Goal: Download file/media: Download file/media

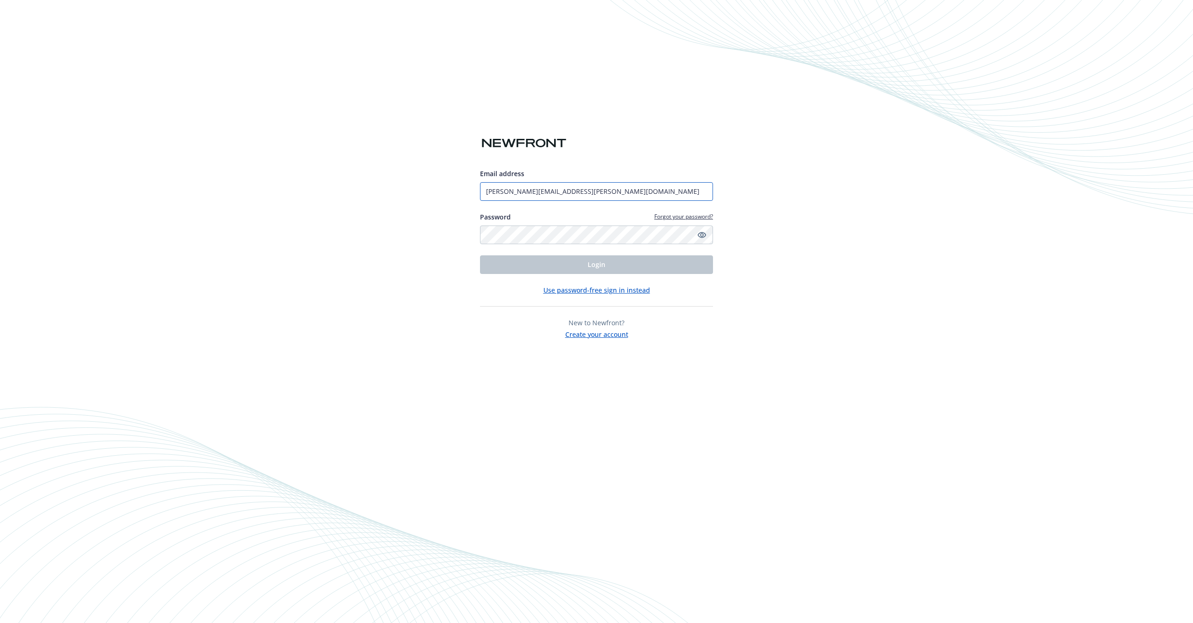
type input "[PERSON_NAME][EMAIL_ADDRESS][PERSON_NAME][DOMAIN_NAME]"
click at [596, 264] on button "Login" at bounding box center [596, 264] width 233 height 19
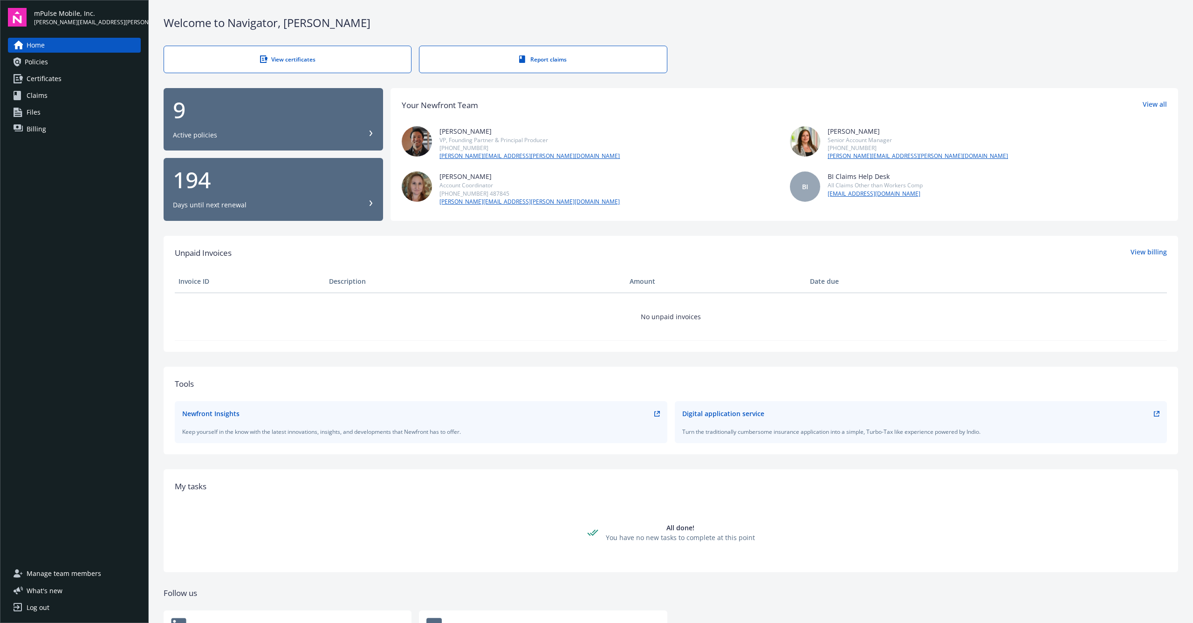
click at [30, 64] on span "Policies" at bounding box center [36, 62] width 23 height 15
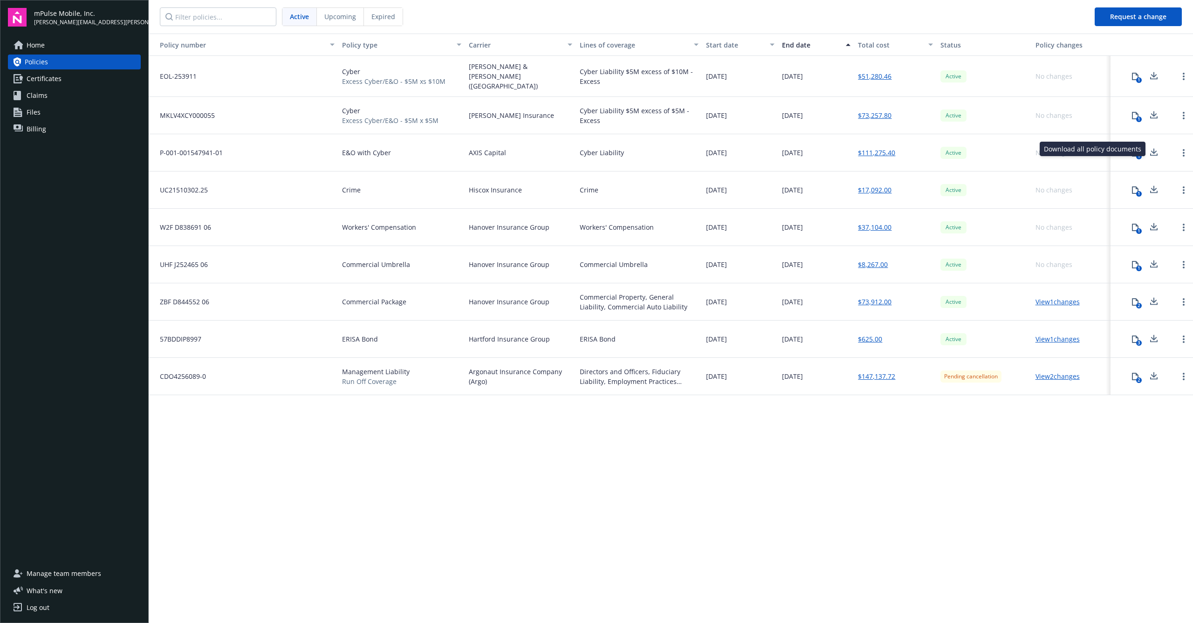
click at [1140, 146] on div "Download all policy documents Download all policy documents" at bounding box center [1093, 149] width 106 height 14
click at [1139, 154] on div "1" at bounding box center [1139, 157] width 6 height 6
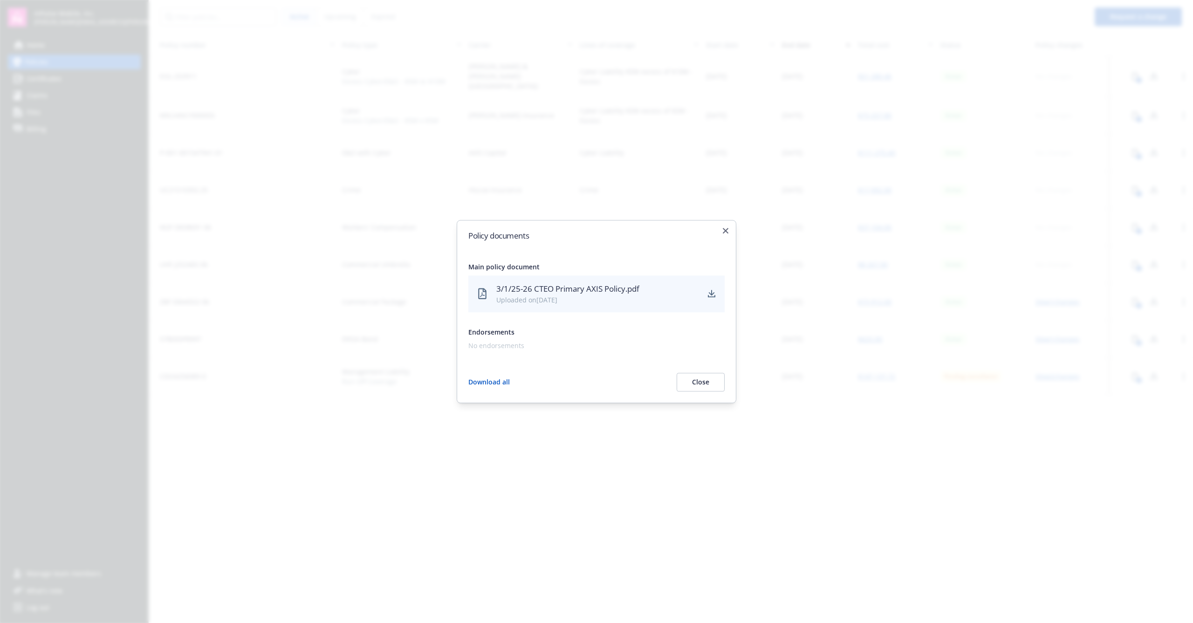
click at [489, 383] on button "Download all" at bounding box center [488, 382] width 41 height 19
click at [491, 382] on button "Download all" at bounding box center [488, 382] width 41 height 19
click at [726, 231] on icon "button" at bounding box center [726, 231] width 6 height 6
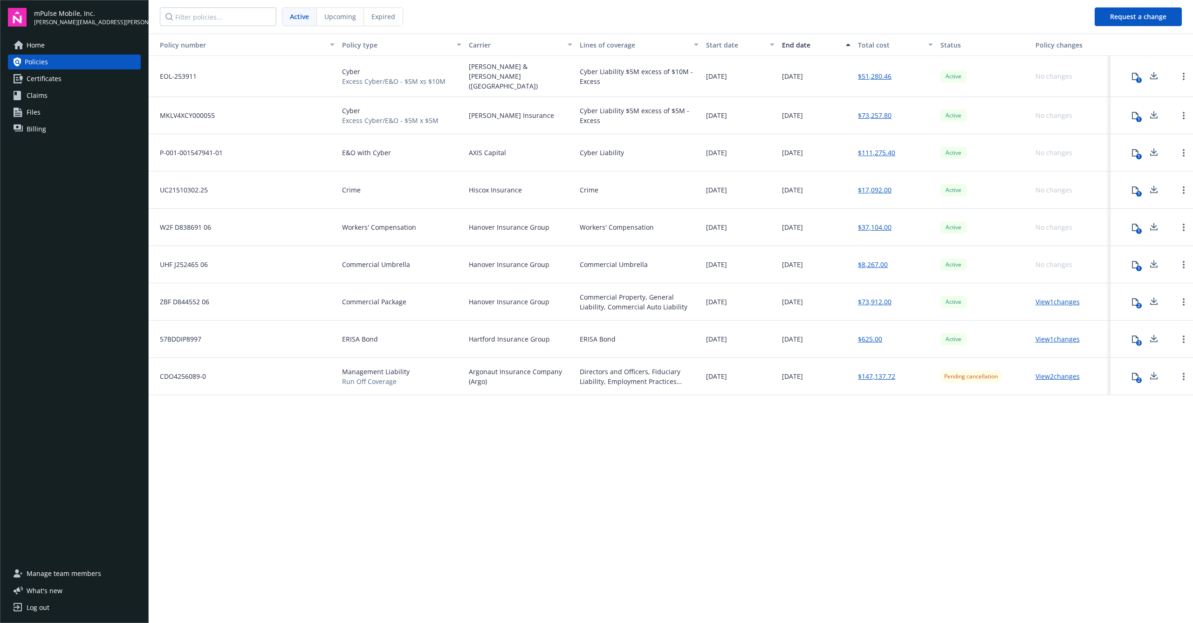
click at [1178, 75] on div at bounding box center [1183, 76] width 19 height 19
click at [1181, 75] on link "Open options" at bounding box center [1183, 76] width 11 height 11
click at [1038, 174] on div "No changes" at bounding box center [1071, 189] width 79 height 37
click at [1158, 75] on icon at bounding box center [1153, 76] width 11 height 12
click at [1000, 445] on div "Policy number Policy type Carrier Lines of coverage Start date End date Total c…" at bounding box center [671, 328] width 1044 height 588
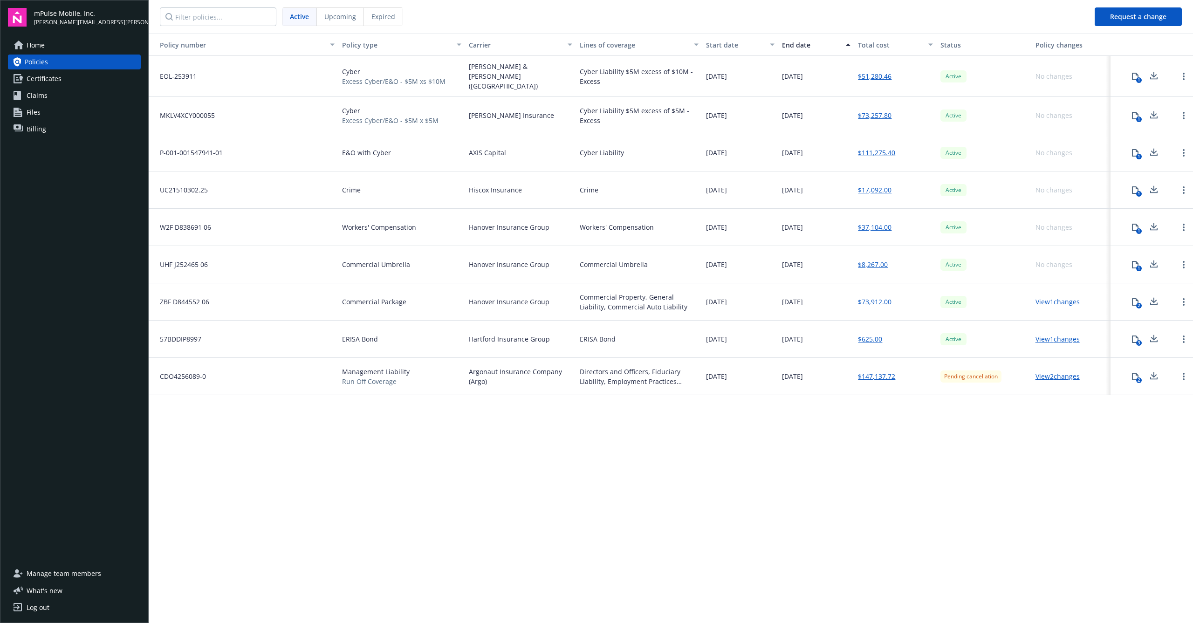
click at [1153, 75] on icon at bounding box center [1153, 75] width 6 height 6
click at [1158, 113] on icon at bounding box center [1153, 116] width 11 height 12
click at [1154, 150] on icon at bounding box center [1153, 151] width 6 height 6
click at [1152, 190] on icon at bounding box center [1153, 190] width 11 height 12
click at [1153, 224] on icon at bounding box center [1153, 226] width 6 height 6
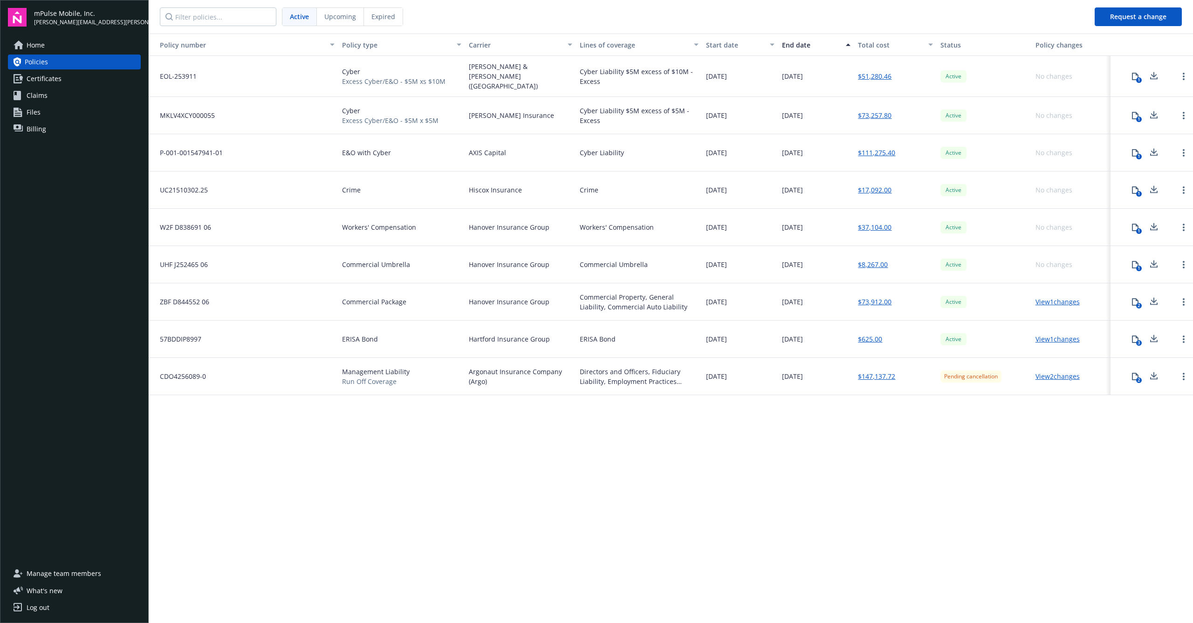
click at [1157, 261] on icon at bounding box center [1153, 265] width 11 height 12
click at [1154, 300] on icon at bounding box center [1153, 302] width 11 height 12
click at [1156, 335] on icon at bounding box center [1153, 338] width 6 height 6
click at [1157, 378] on icon at bounding box center [1153, 376] width 11 height 12
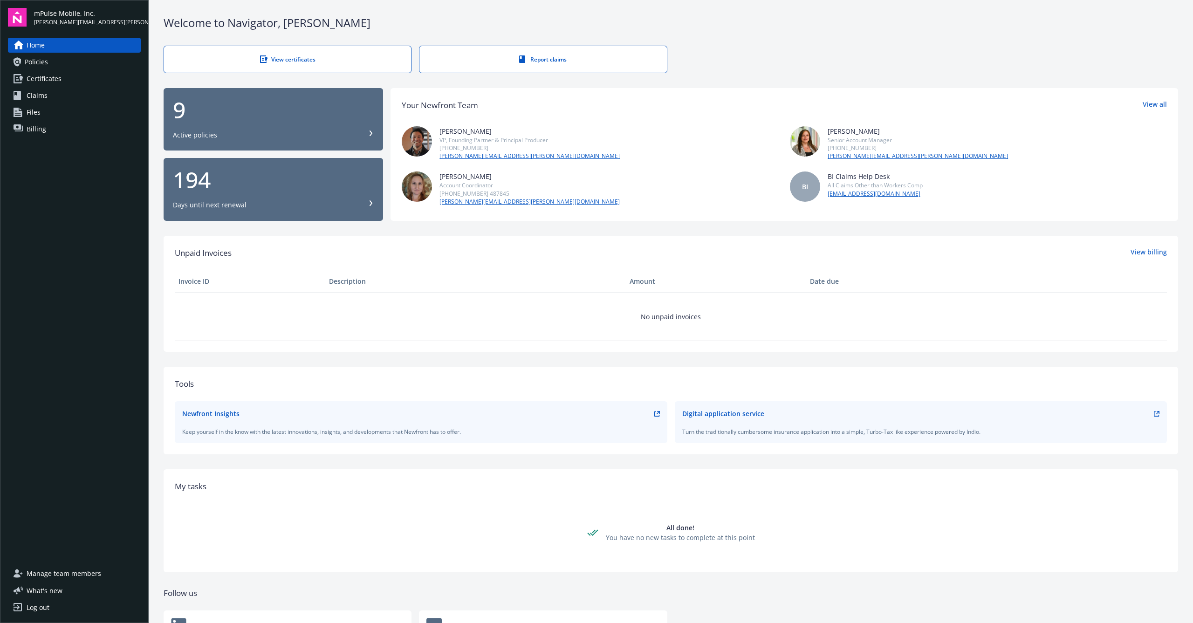
click at [73, 64] on link "Policies" at bounding box center [74, 62] width 133 height 15
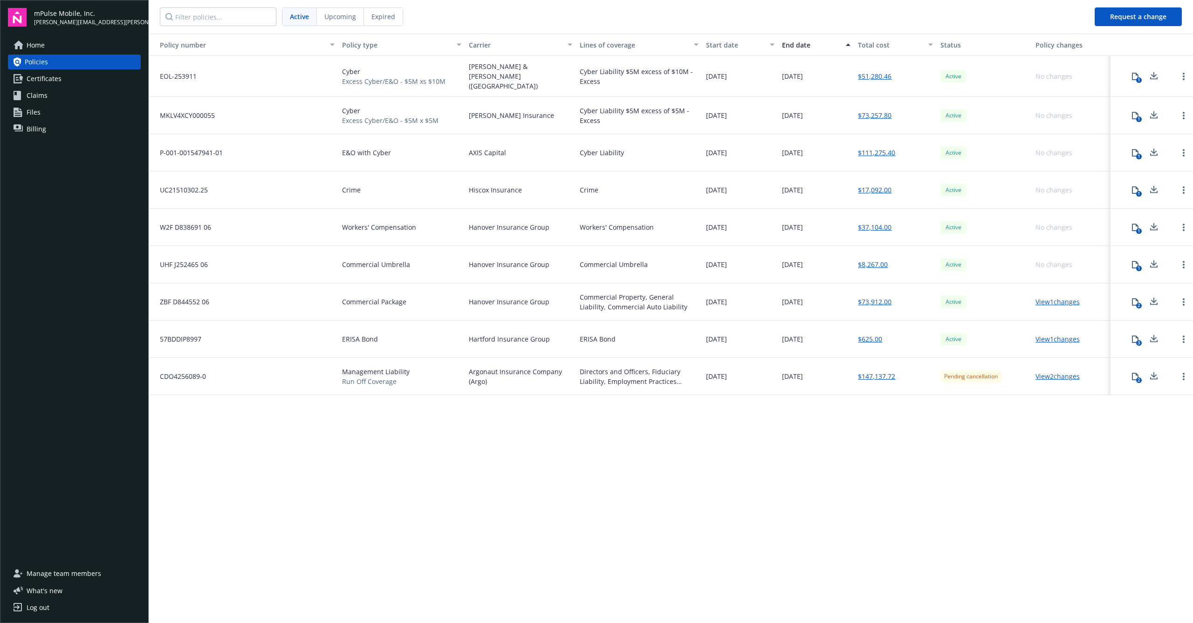
click at [1152, 75] on icon at bounding box center [1153, 76] width 11 height 12
click at [887, 466] on div "Policy number Policy type Carrier Lines of coverage Start date End date Total c…" at bounding box center [671, 328] width 1044 height 588
click at [1153, 110] on icon at bounding box center [1153, 116] width 11 height 12
click at [756, 440] on div "Policy number Policy type Carrier Lines of coverage Start date End date Total c…" at bounding box center [671, 328] width 1044 height 588
click at [1131, 149] on icon at bounding box center [1134, 152] width 7 height 7
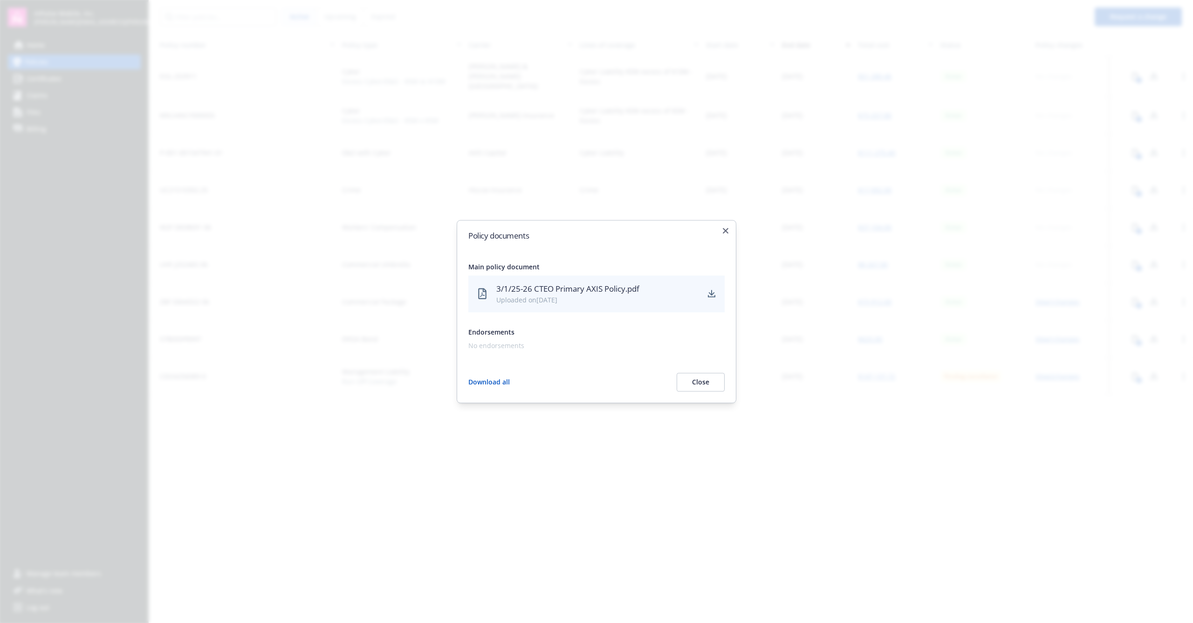
click at [723, 235] on h2 "Policy documents" at bounding box center [596, 236] width 256 height 8
click at [726, 233] on icon "button" at bounding box center [726, 231] width 6 height 6
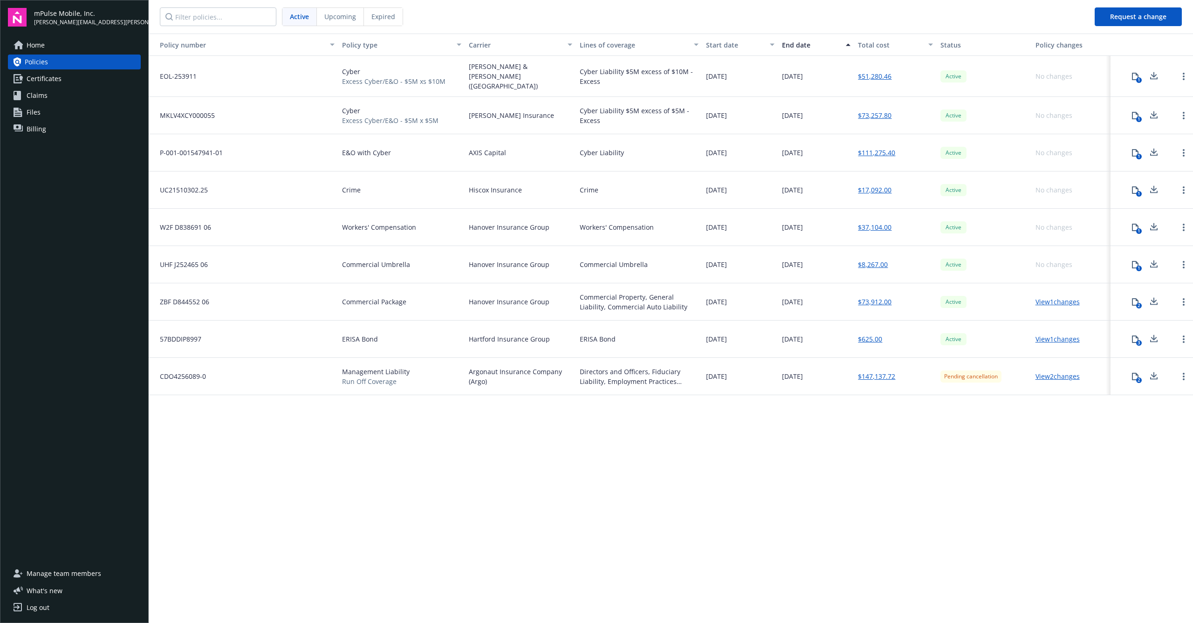
click at [1156, 151] on icon at bounding box center [1153, 153] width 11 height 12
click at [813, 445] on div "Policy number Policy type Carrier Lines of coverage Start date End date Total c…" at bounding box center [671, 328] width 1044 height 588
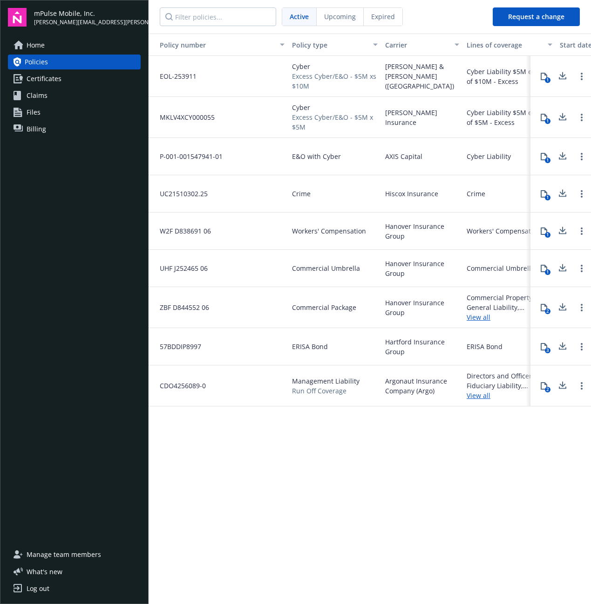
click at [559, 194] on icon at bounding box center [562, 194] width 11 height 12
click at [431, 426] on div "Policy number Policy type Carrier Lines of coverage Start date End date Total c…" at bounding box center [370, 318] width 443 height 569
click at [561, 231] on icon at bounding box center [562, 231] width 11 height 12
click at [415, 483] on div "Policy number Policy type Carrier Lines of coverage Start date End date Total c…" at bounding box center [370, 318] width 443 height 569
click at [560, 268] on icon at bounding box center [562, 268] width 11 height 12
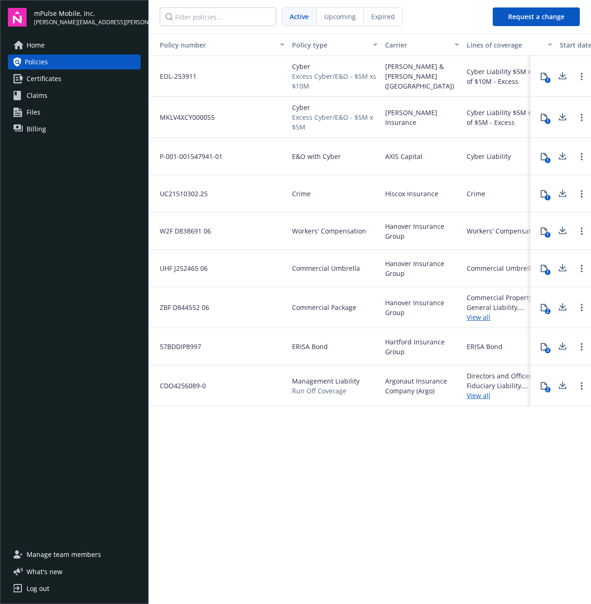
click at [397, 447] on div "Policy number Policy type Carrier Lines of coverage Start date End date Total c…" at bounding box center [370, 318] width 443 height 569
click at [561, 267] on icon at bounding box center [563, 267] width 6 height 6
click at [415, 441] on div "Policy number Policy type Carrier Lines of coverage Start date End date Total c…" at bounding box center [370, 318] width 443 height 569
click at [549, 306] on button "2" at bounding box center [544, 307] width 19 height 19
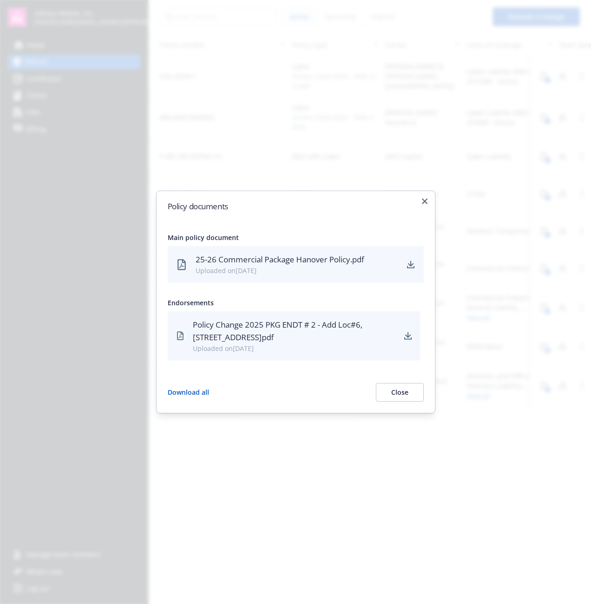
click at [425, 195] on div "Policy documents Main policy document 25-26 Commercial Package Hanover Policy.p…" at bounding box center [296, 302] width 280 height 223
click at [428, 201] on div "Policy documents Main policy document 25-26 Commercial Package Hanover Policy.p…" at bounding box center [296, 302] width 280 height 223
click at [425, 202] on icon "button" at bounding box center [425, 202] width 6 height 6
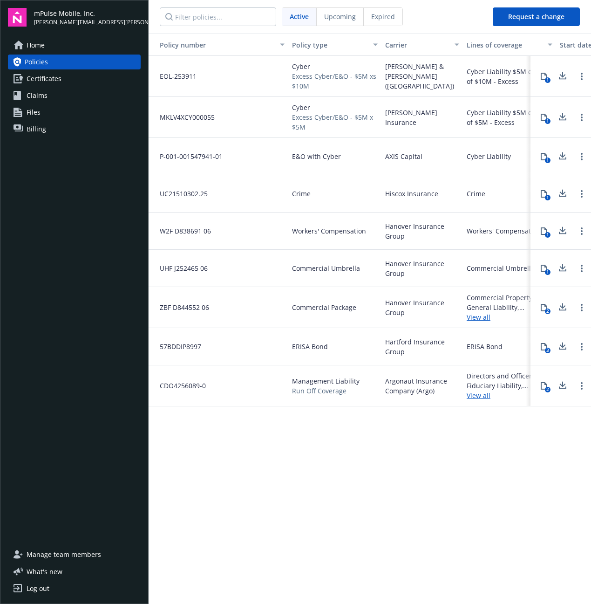
click at [568, 308] on icon at bounding box center [562, 307] width 11 height 12
click at [481, 457] on div "Policy number Policy type Carrier Lines of coverage Start date End date Total c…" at bounding box center [370, 318] width 443 height 569
click at [565, 342] on icon at bounding box center [562, 347] width 11 height 12
click at [556, 384] on button at bounding box center [563, 386] width 19 height 19
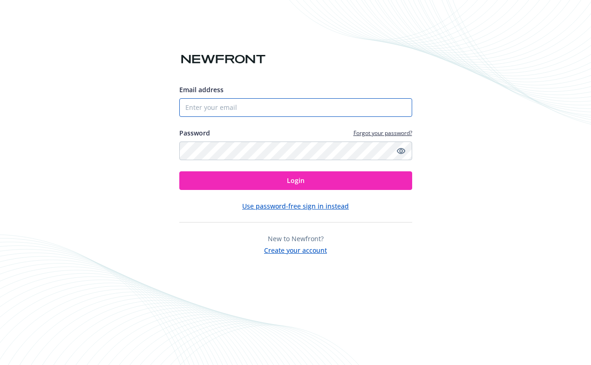
type input "[PERSON_NAME][EMAIL_ADDRESS][PERSON_NAME][DOMAIN_NAME]"
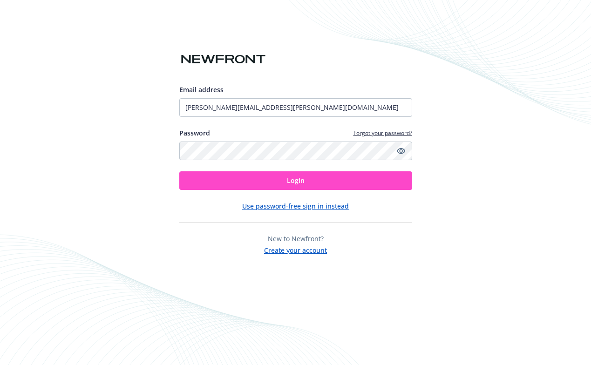
click at [245, 183] on button "Login" at bounding box center [295, 180] width 233 height 19
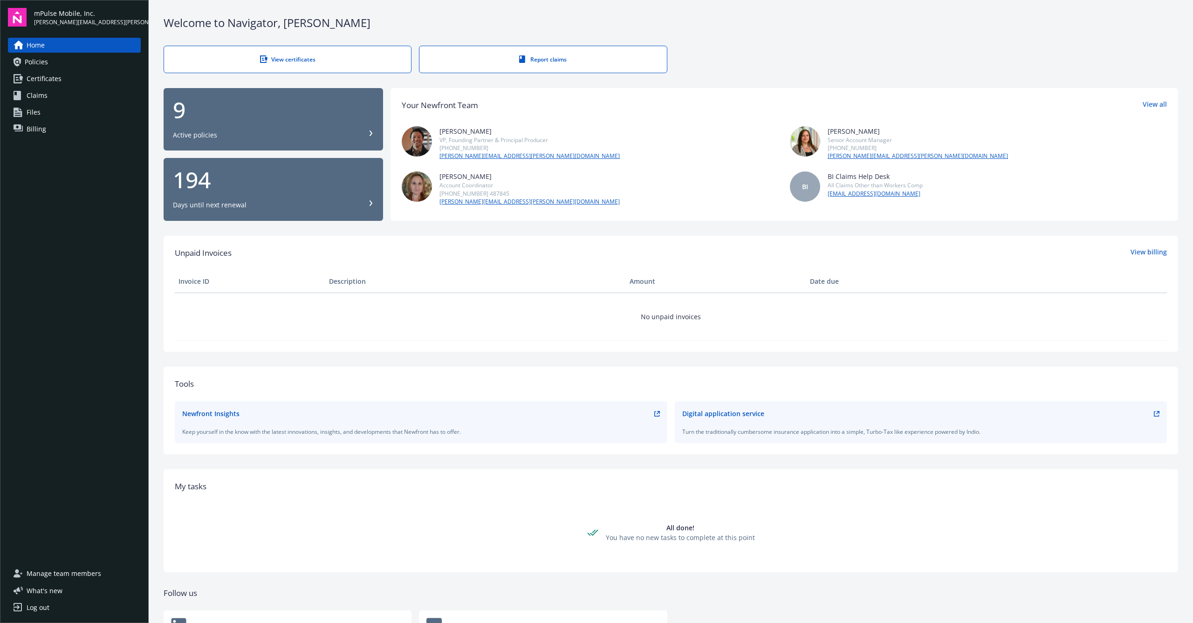
click at [37, 63] on span "Policies" at bounding box center [36, 62] width 23 height 15
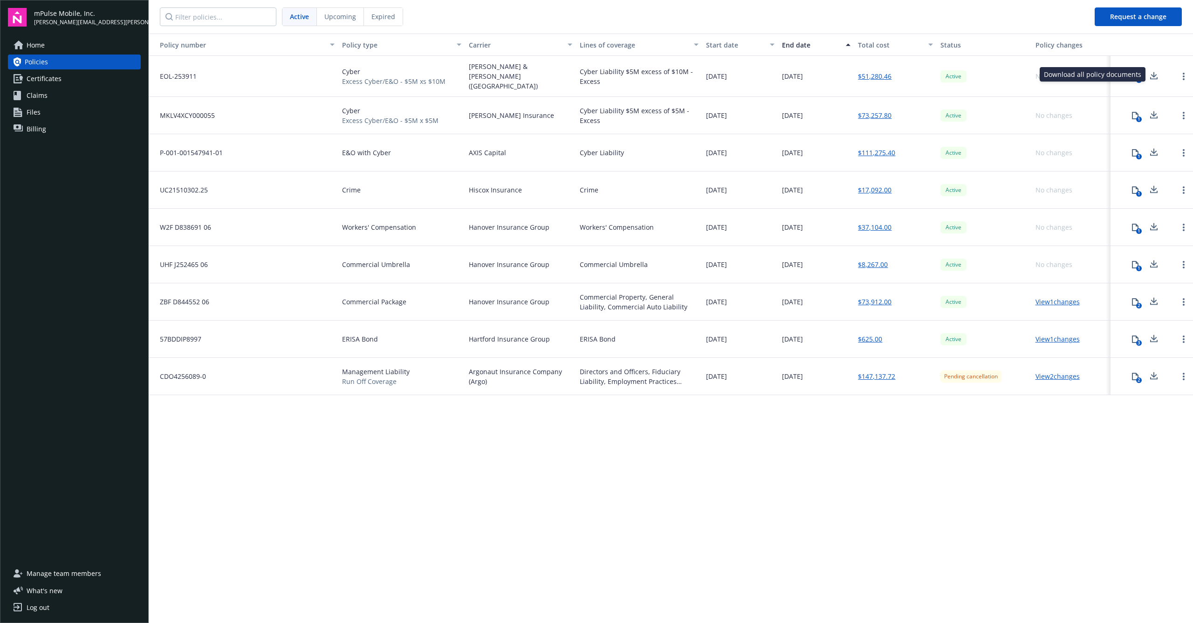
click at [591, 78] on icon at bounding box center [1153, 76] width 11 height 12
click at [591, 365] on div "Policy number Policy type Carrier Lines of coverage Start date End date Total c…" at bounding box center [671, 328] width 1044 height 588
click at [591, 111] on icon at bounding box center [1153, 114] width 6 height 6
drag, startPoint x: 863, startPoint y: 441, endPoint x: 864, endPoint y: 435, distance: 6.2
click at [591, 365] on div "Policy number Policy type Carrier Lines of coverage Start date End date Total c…" at bounding box center [671, 328] width 1044 height 588
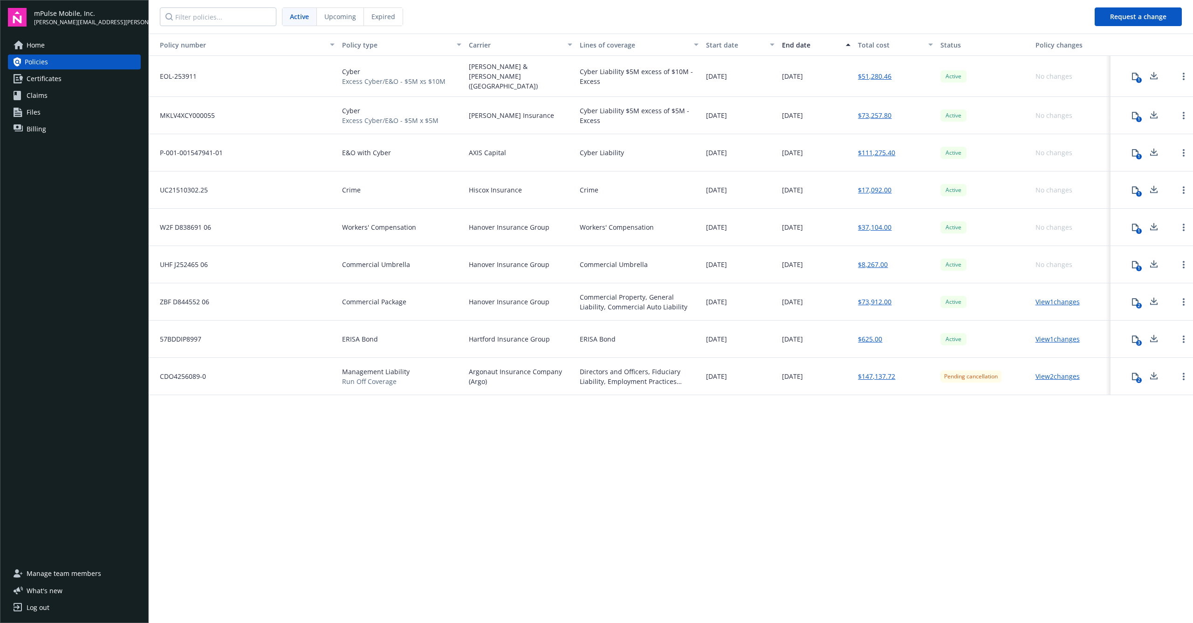
click at [591, 149] on icon at bounding box center [1153, 151] width 6 height 6
click at [591, 186] on icon at bounding box center [1153, 188] width 6 height 6
click at [591, 228] on icon at bounding box center [1153, 229] width 7 height 2
click at [591, 223] on button at bounding box center [1153, 227] width 19 height 19
click at [591, 365] on div "Policy number Policy type Carrier Lines of coverage Start date End date Total c…" at bounding box center [671, 328] width 1044 height 588
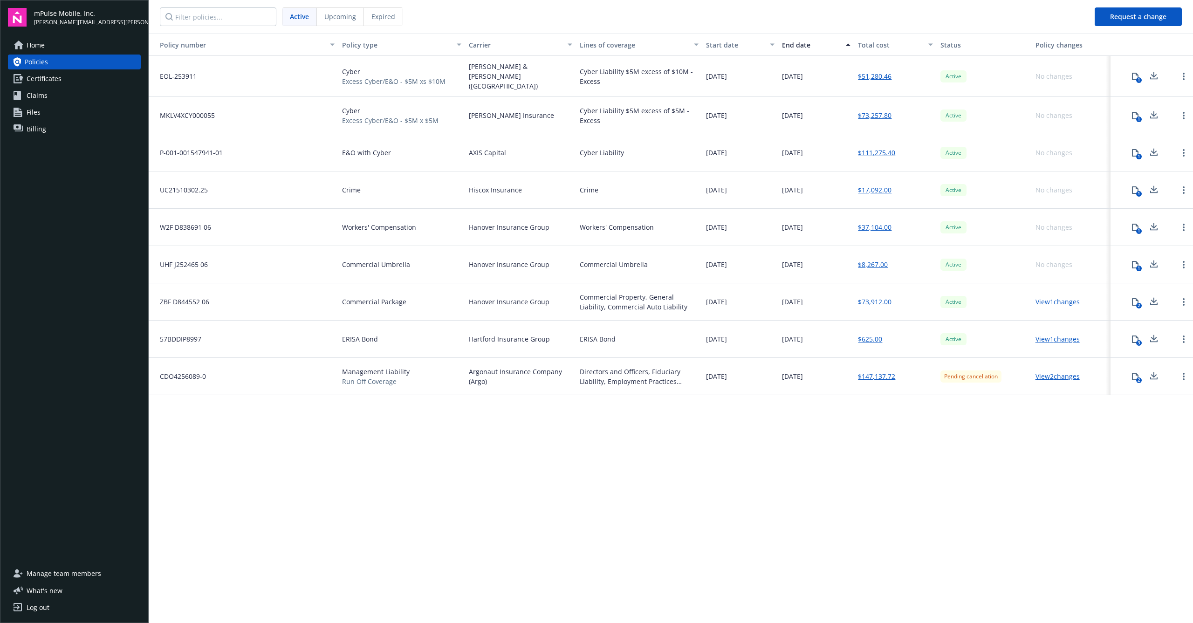
click at [591, 262] on icon at bounding box center [1153, 265] width 11 height 12
click at [591, 298] on icon at bounding box center [1153, 302] width 11 height 12
drag, startPoint x: 581, startPoint y: 290, endPoint x: 612, endPoint y: 300, distance: 32.7
click at [591, 300] on div "Commercial Property, General Liability, Commercial Auto Liability" at bounding box center [639, 302] width 119 height 20
click at [591, 301] on div "Commercial Property, General Liability, Commercial Auto Liability" at bounding box center [639, 302] width 119 height 20
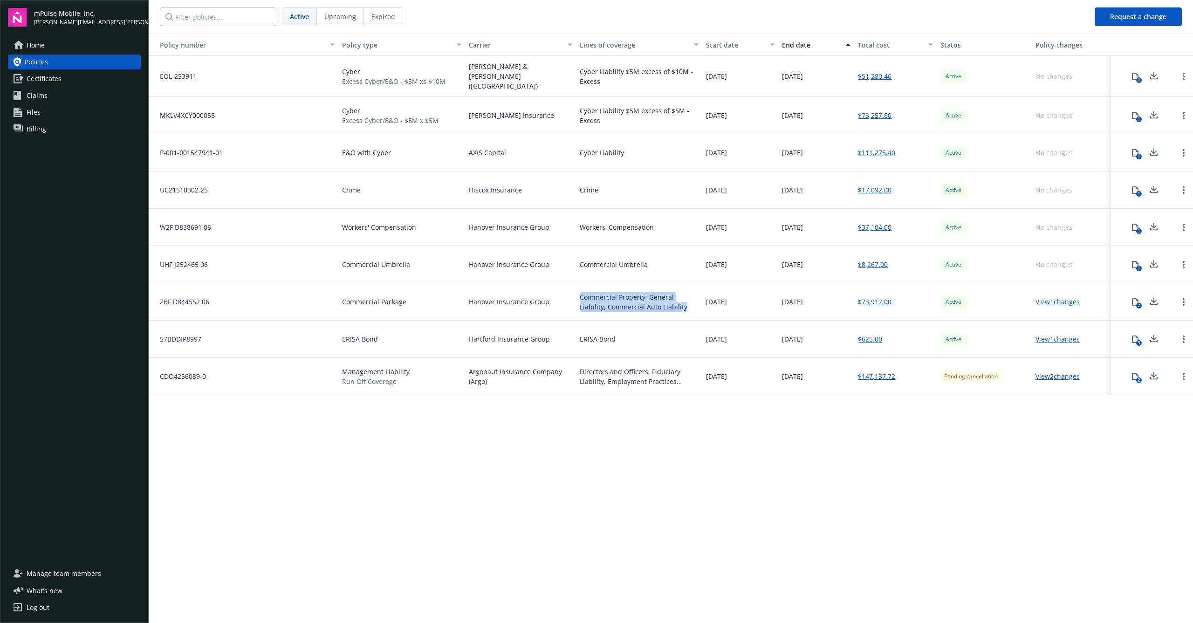
drag, startPoint x: 658, startPoint y: 302, endPoint x: 581, endPoint y: 288, distance: 78.7
click at [581, 292] on div "Commercial Property, General Liability, Commercial Auto Liability" at bounding box center [639, 302] width 119 height 20
copy div "Commercial Property, General Liability, Commercial Auto Liability"
drag, startPoint x: 1153, startPoint y: 335, endPoint x: 1151, endPoint y: 328, distance: 8.0
click at [591, 335] on icon at bounding box center [1153, 338] width 6 height 6
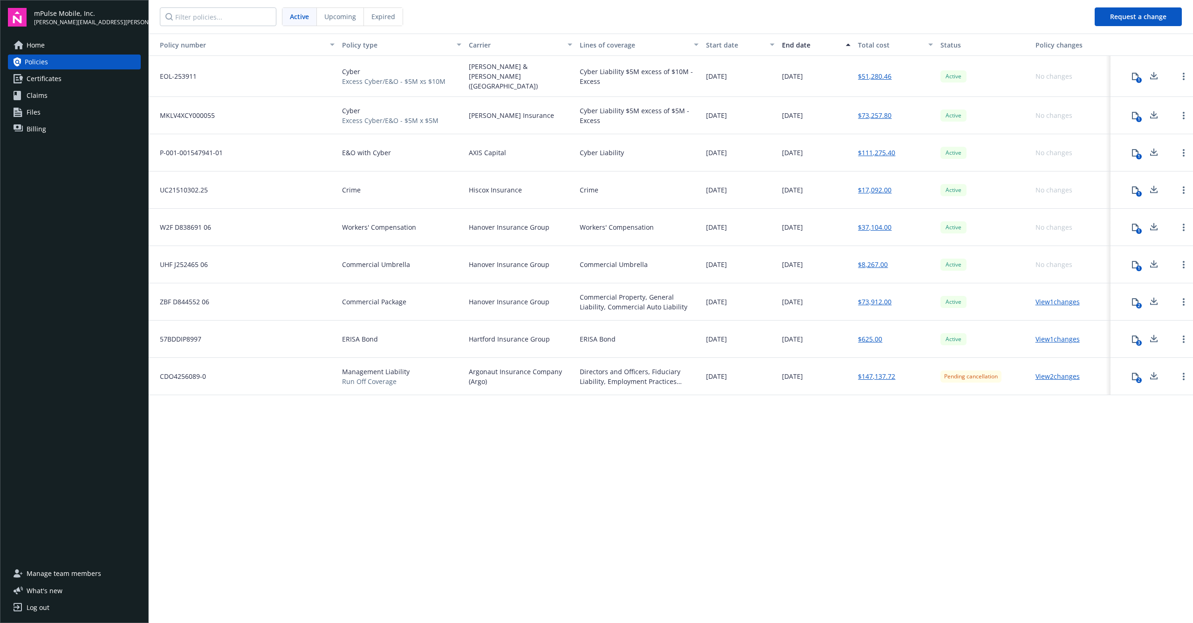
click at [591, 365] on div "Policy number Policy type Carrier Lines of coverage Start date End date Total c…" at bounding box center [671, 328] width 1044 height 588
drag, startPoint x: 697, startPoint y: 381, endPoint x: 574, endPoint y: 371, distance: 123.0
click at [574, 365] on div "CDO4256089-0 Management Liability Run Off Coverage Argonaut Insurance Company (…" at bounding box center [671, 376] width 1044 height 37
click at [591, 365] on div "Directors and Officers, Fiduciary Liability, Employment Practices Liability" at bounding box center [639, 377] width 119 height 20
drag, startPoint x: 703, startPoint y: 380, endPoint x: 581, endPoint y: 369, distance: 122.6
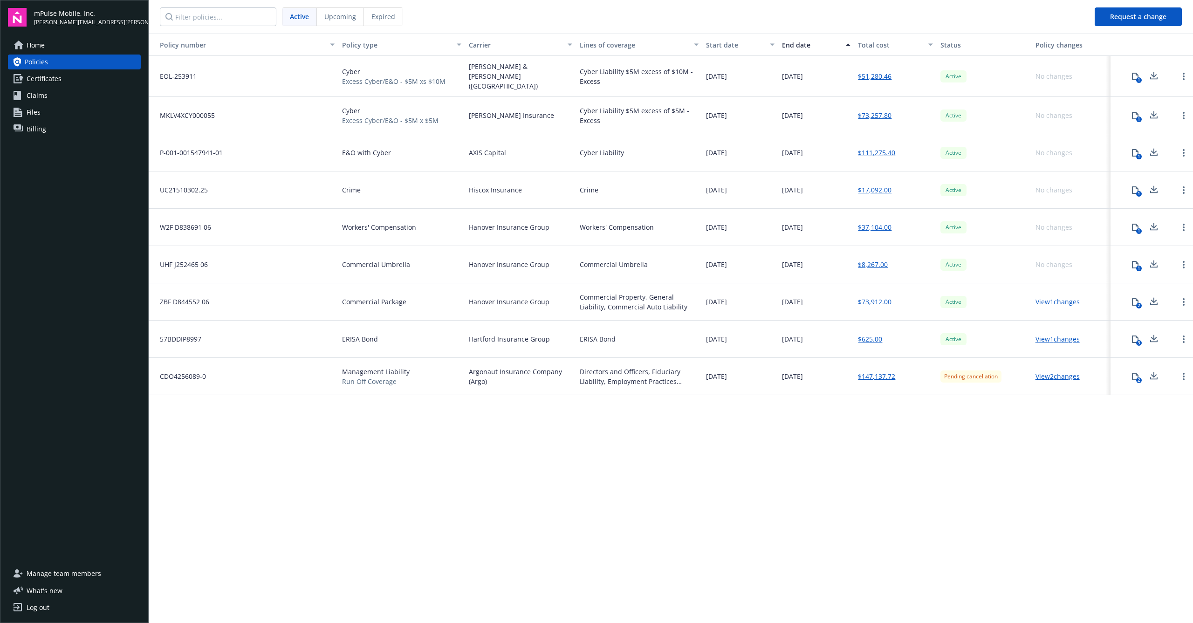
click at [581, 365] on div "CDO4256089-0 Management Liability Run Off Coverage Argonaut Insurance Company (…" at bounding box center [671, 376] width 1044 height 37
click at [588, 365] on div "Directors and Officers, Fiduciary Liability, Employment Practices Liability" at bounding box center [639, 377] width 119 height 20
drag, startPoint x: 580, startPoint y: 368, endPoint x: 701, endPoint y: 378, distance: 121.6
click at [591, 365] on div "Directors and Officers, Fiduciary Liability, Employment Practices Liability" at bounding box center [639, 376] width 127 height 37
copy div "Directors and Officers, Fiduciary Liability, Employment Practices Liability"
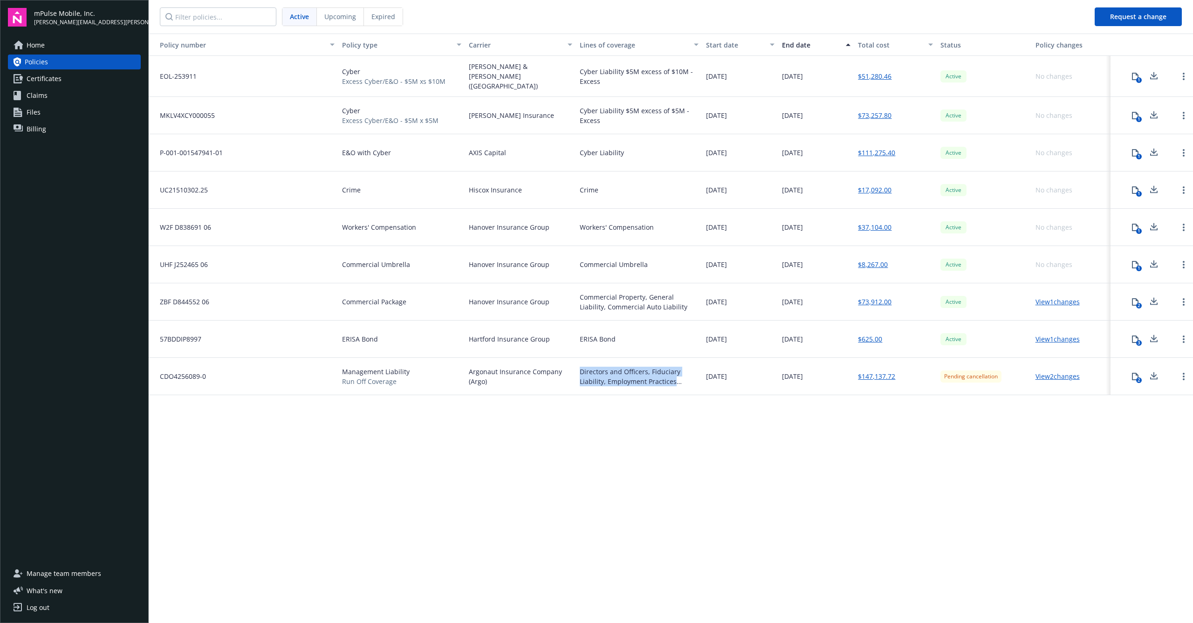
drag, startPoint x: 686, startPoint y: 378, endPoint x: 1024, endPoint y: 441, distance: 343.7
click at [591, 365] on div "Policy number Policy type Carrier Lines of coverage Start date End date Total c…" at bounding box center [671, 328] width 1044 height 588
click at [591, 365] on icon at bounding box center [1153, 378] width 7 height 2
click at [591, 365] on div "Policy number Policy type Carrier Lines of coverage Start date End date Total c…" at bounding box center [671, 328] width 1044 height 588
